Goal: Find specific page/section: Find specific page/section

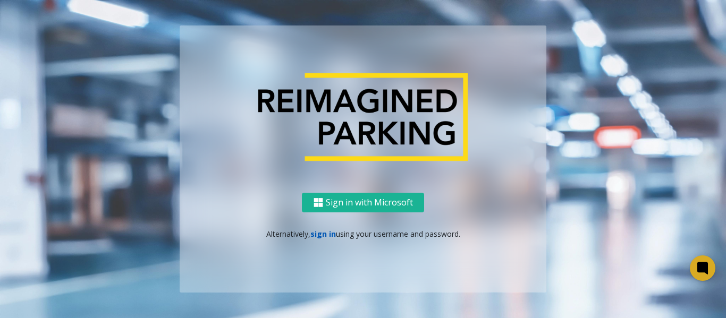
click at [327, 235] on link "sign in" at bounding box center [324, 234] width 26 height 10
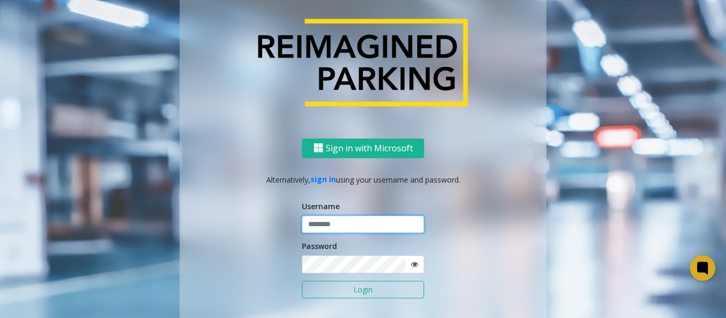
type input "*********"
click at [348, 288] on button "Login" at bounding box center [363, 290] width 122 height 18
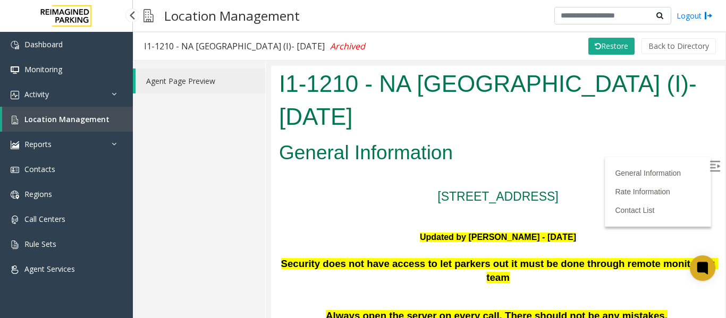
click at [108, 122] on link "Location Management" at bounding box center [67, 119] width 131 height 25
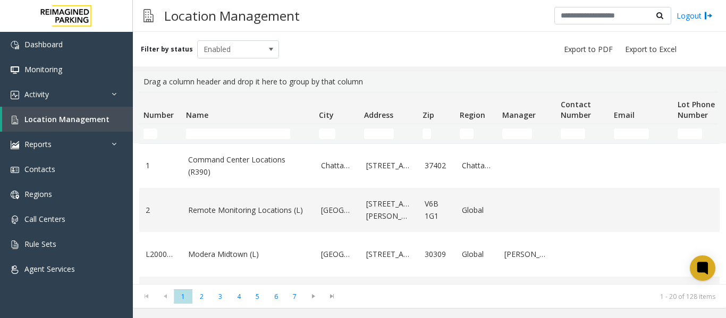
click at [240, 138] on input "Name Filter" at bounding box center [238, 134] width 104 height 11
click at [154, 130] on input "Number Filter" at bounding box center [151, 134] width 14 height 11
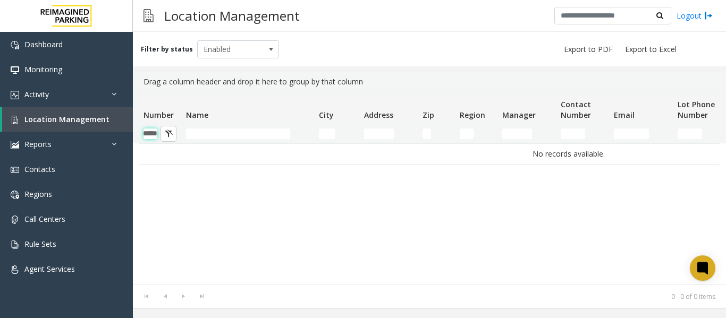
scroll to position [0, 12]
type input "*"
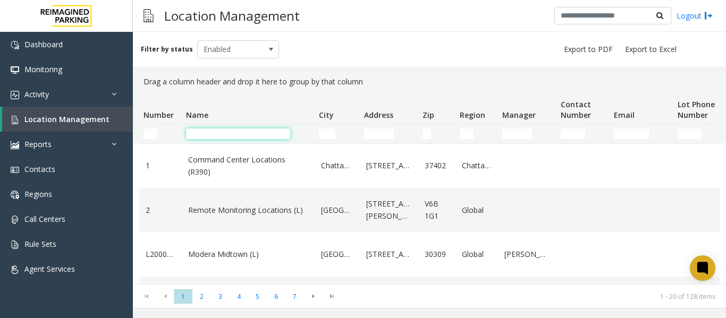
click at [216, 134] on input "Name Filter" at bounding box center [238, 134] width 104 height 11
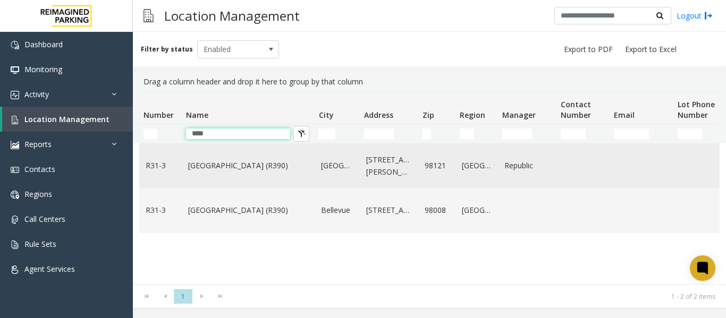
type input "****"
click at [214, 169] on link "Bell Street Garage (R390)" at bounding box center [248, 166] width 120 height 12
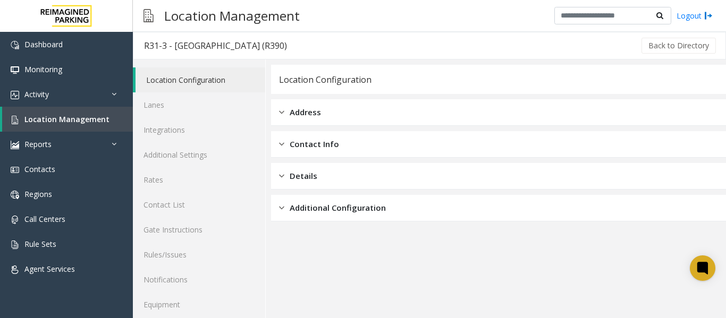
scroll to position [32, 0]
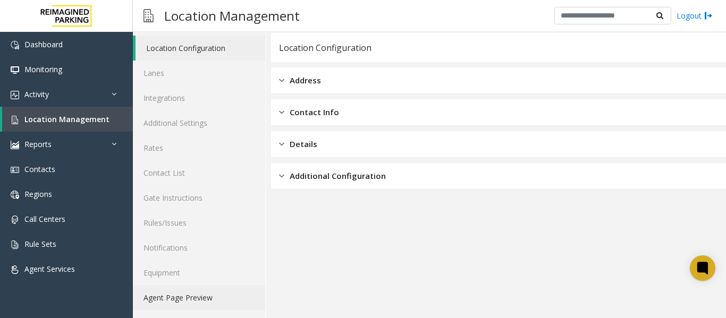
click at [204, 287] on link "Agent Page Preview" at bounding box center [199, 298] width 132 height 25
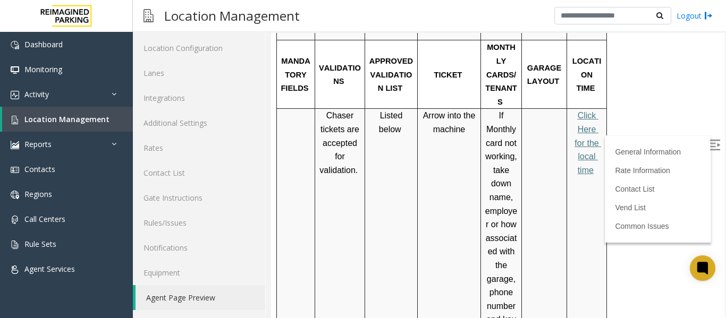
scroll to position [422, 0]
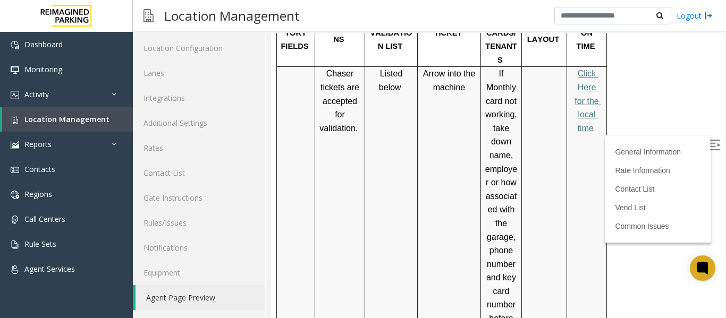
click at [586, 87] on span "Click Here for the local time" at bounding box center [588, 100] width 27 height 63
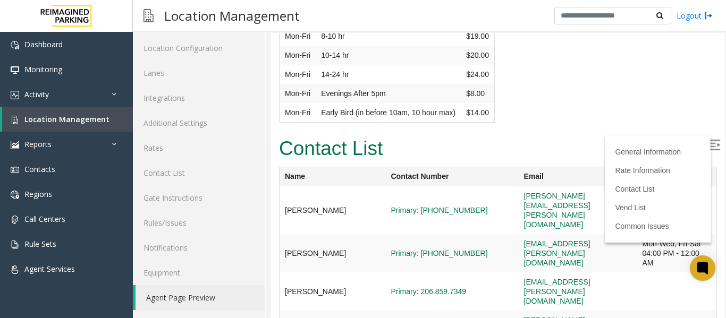
scroll to position [2552, 0]
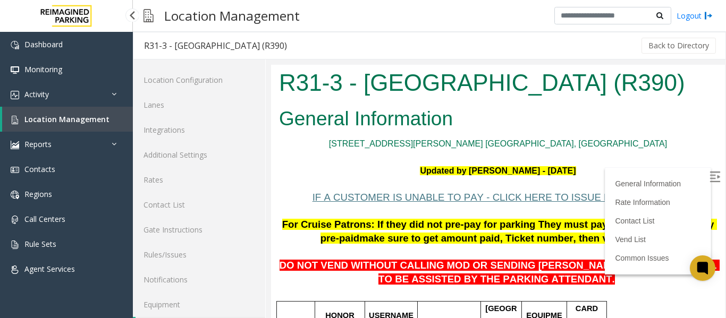
click at [35, 125] on link "Location Management" at bounding box center [67, 119] width 131 height 25
